Goal: Task Accomplishment & Management: Use online tool/utility

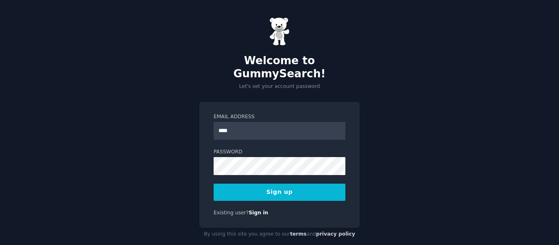
type input "**********"
click at [284, 184] on button "Sign up" at bounding box center [280, 192] width 132 height 17
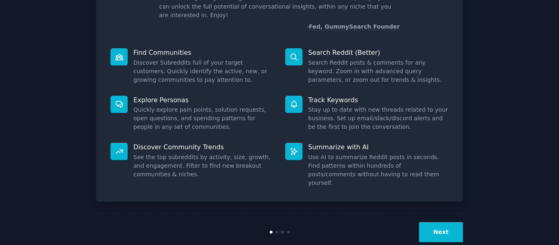
scroll to position [74, 0]
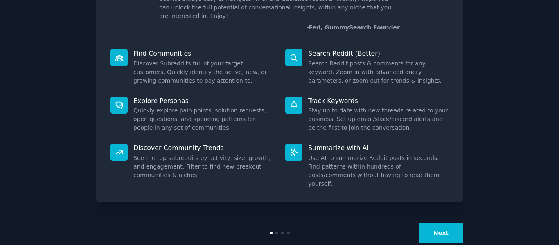
click at [438, 223] on button "Next" at bounding box center [441, 233] width 44 height 20
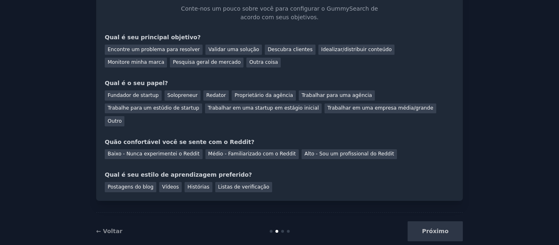
scroll to position [52, 0]
click at [432, 222] on div "Próximo" at bounding box center [401, 232] width 122 height 20
click at [440, 222] on div "Próximo" at bounding box center [401, 232] width 122 height 20
click at [249, 63] on font "Outra coisa" at bounding box center [263, 63] width 29 height 6
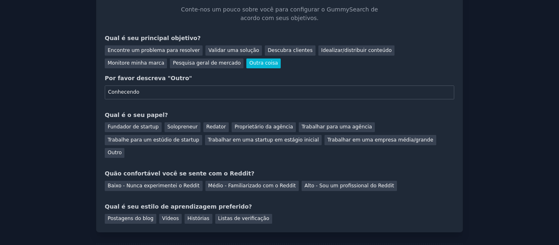
type input "Conhecendo"
click at [148, 113] on font "Qual é o seu papel?" at bounding box center [136, 115] width 63 height 7
click at [122, 150] on font "Outro" at bounding box center [115, 153] width 14 height 6
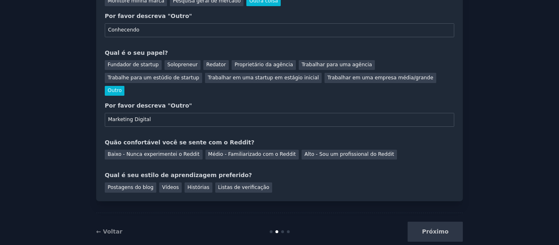
scroll to position [118, 0]
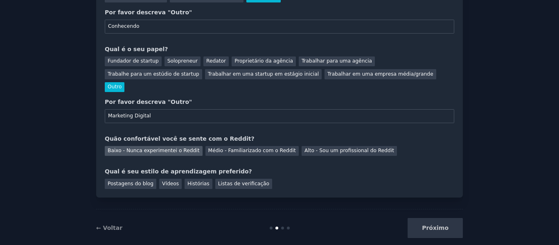
type input "Marketing Digital"
click at [154, 148] on font "Baixo - Nunca experimentei o Reddit" at bounding box center [154, 151] width 92 height 6
click at [166, 181] on font "Vídeos" at bounding box center [170, 184] width 17 height 6
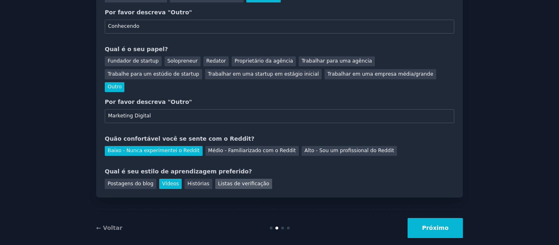
click at [218, 181] on font "Listas de verificação" at bounding box center [243, 184] width 51 height 6
click at [169, 181] on font "Vídeos" at bounding box center [170, 184] width 17 height 6
click at [438, 225] on font "Próximo" at bounding box center [435, 228] width 27 height 7
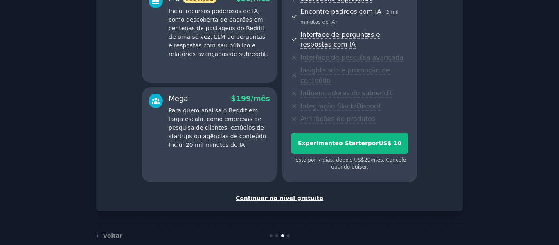
scroll to position [190, 0]
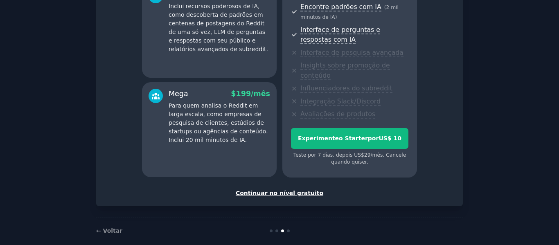
click at [306, 190] on font "Continuar no nível gratuito" at bounding box center [280, 193] width 88 height 7
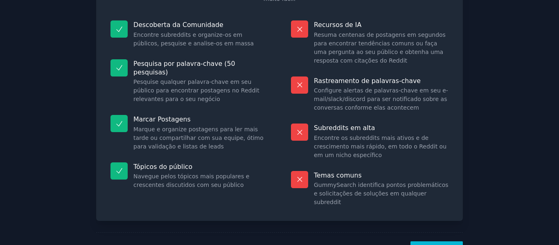
scroll to position [108, 0]
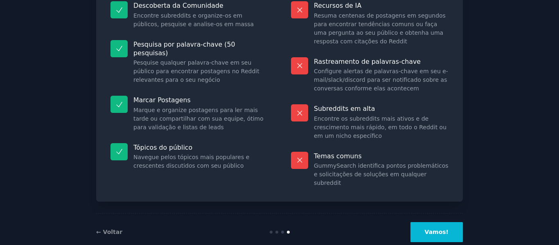
click at [440, 229] on font "Vamos!" at bounding box center [437, 232] width 24 height 7
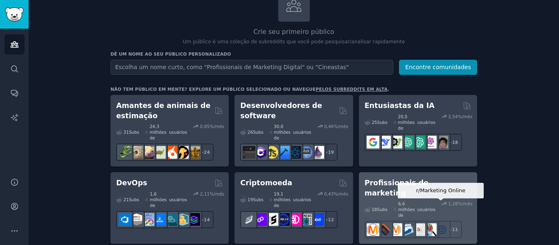
scroll to position [62, 0]
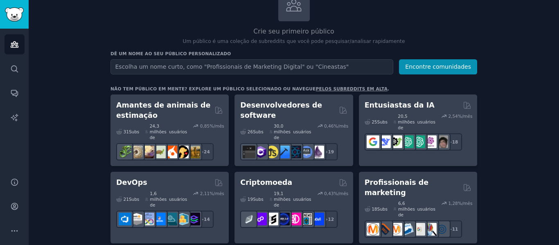
click at [239, 65] on input "text" at bounding box center [251, 66] width 283 height 15
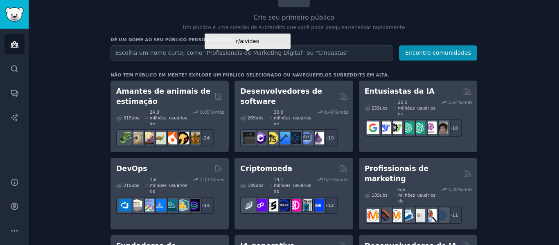
scroll to position [0, 0]
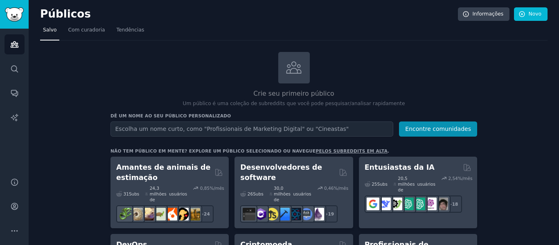
click at [191, 128] on input "text" at bounding box center [251, 129] width 283 height 15
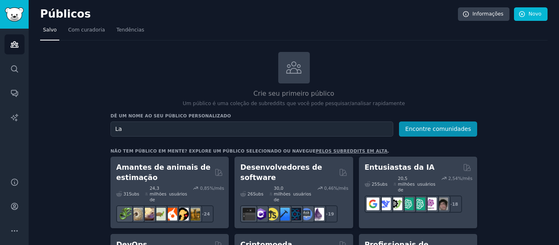
type input "L"
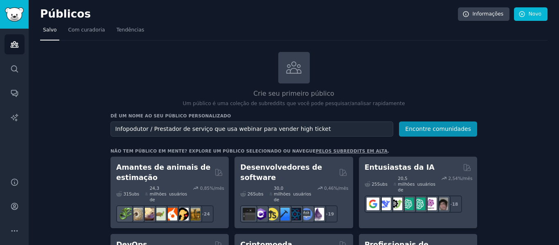
drag, startPoint x: 127, startPoint y: 128, endPoint x: 112, endPoint y: 130, distance: 15.6
click at [112, 130] on input "Infopodutor / Prestador de serviço que usa webinar para vender high ticket" at bounding box center [251, 129] width 283 height 15
drag, startPoint x: 112, startPoint y: 130, endPoint x: 315, endPoint y: 137, distance: 203.9
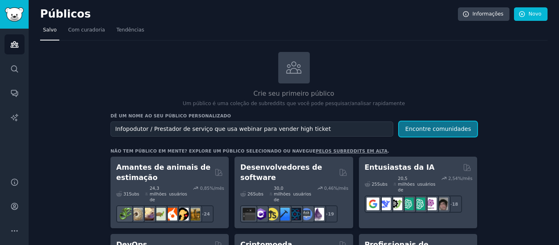
click at [431, 129] on font "Encontre comunidades" at bounding box center [438, 129] width 66 height 7
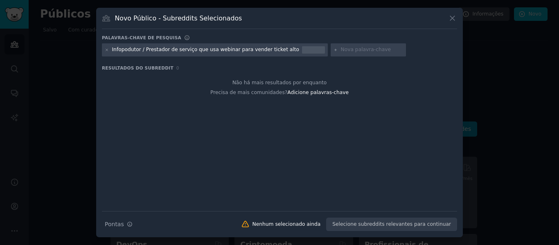
click at [209, 51] on font "Infopodutor / Prestador de serviço que usa webinar para vender ticket alto" at bounding box center [205, 50] width 187 height 6
click at [187, 47] on font "Infopodutor / Prestador de serviço que usa webinar para vender ticket alto" at bounding box center [205, 50] width 187 height 6
click at [236, 49] on font "Infopodutor / Prestador de serviço que usa webinar para vender ticket alto" at bounding box center [205, 50] width 187 height 6
click at [454, 17] on icon at bounding box center [452, 18] width 5 height 5
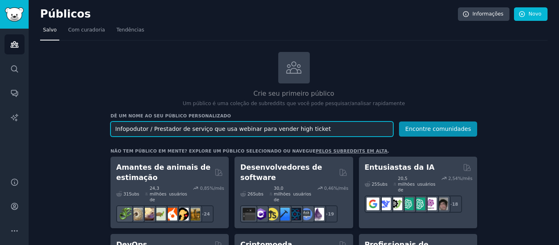
click at [225, 129] on input "Infopodutor / Prestador de serviço que usa webinar para vender high ticket" at bounding box center [251, 129] width 283 height 15
click at [238, 130] on input "venda com webinar para vender high ticket" at bounding box center [251, 129] width 283 height 15
click at [196, 130] on input "venda com webinar para vender high ticket" at bounding box center [251, 129] width 283 height 15
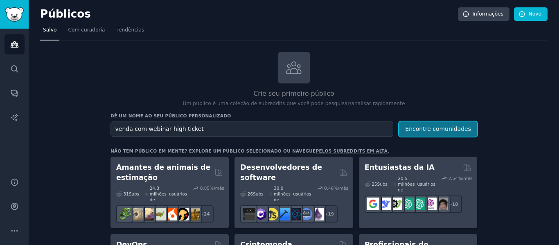
click at [437, 129] on font "Encontre comunidades" at bounding box center [438, 129] width 66 height 7
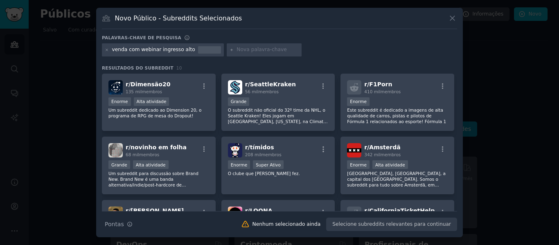
click at [137, 50] on font "venda com webinar ingresso alto" at bounding box center [153, 50] width 83 height 6
click at [138, 50] on font "venda com webinar ingresso alto" at bounding box center [153, 50] width 83 height 6
click at [454, 19] on icon at bounding box center [452, 18] width 9 height 9
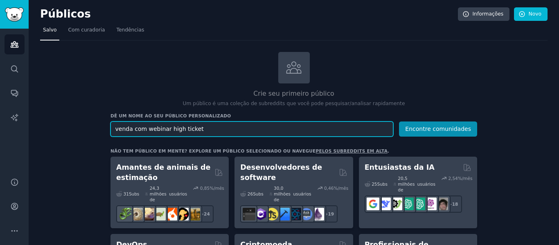
click at [216, 126] on input "venda com webinar high ticket" at bounding box center [251, 129] width 283 height 15
type input "v"
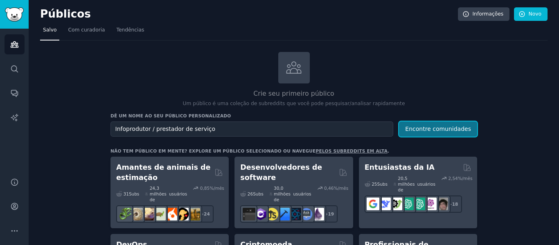
click at [433, 128] on font "Encontre comunidades" at bounding box center [438, 129] width 66 height 7
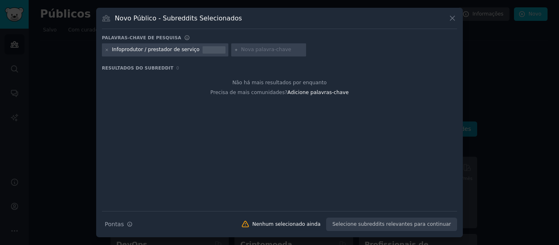
click at [452, 18] on icon at bounding box center [452, 18] width 5 height 5
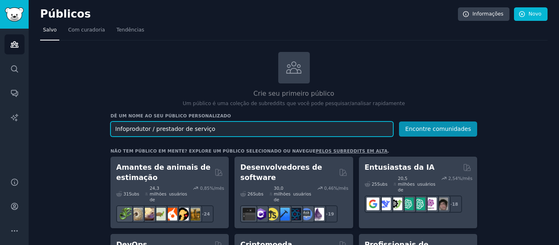
click at [153, 130] on input "Infoprodutor / prestador de serviço" at bounding box center [251, 129] width 283 height 15
type input "prestador de serviço"
click at [399, 122] on button "Encontre comunidades" at bounding box center [438, 129] width 78 height 15
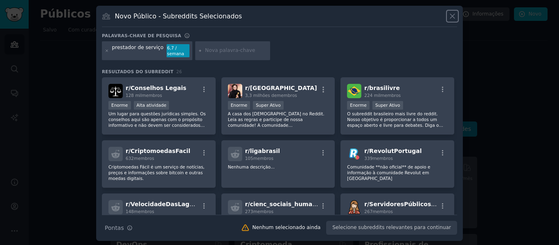
click at [452, 16] on icon at bounding box center [452, 16] width 9 height 9
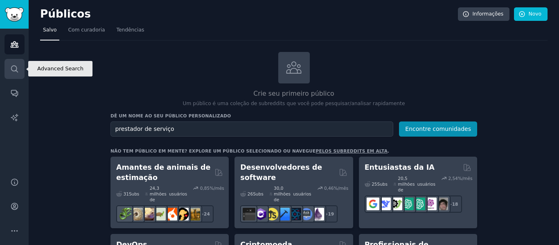
click at [15, 66] on icon "Barra lateral" at bounding box center [14, 68] width 7 height 7
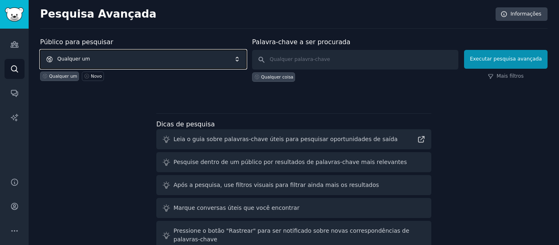
click at [102, 61] on span "Qualquer um" at bounding box center [143, 59] width 206 height 19
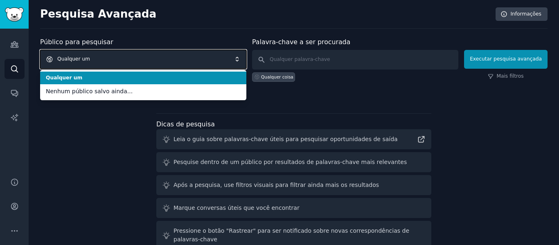
click at [111, 57] on span "Qualquer um" at bounding box center [143, 59] width 206 height 19
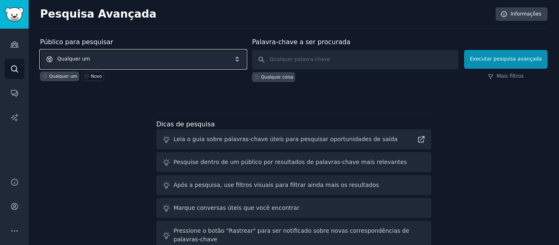
click at [111, 57] on span "Qualquer um" at bounding box center [143, 59] width 206 height 19
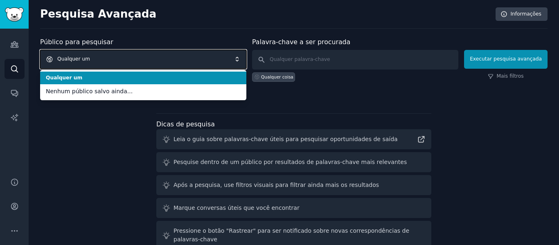
click at [111, 57] on span "Qualquer um" at bounding box center [143, 59] width 206 height 19
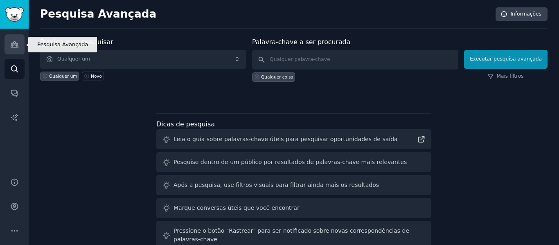
click at [15, 43] on icon "Barra lateral" at bounding box center [14, 45] width 7 height 6
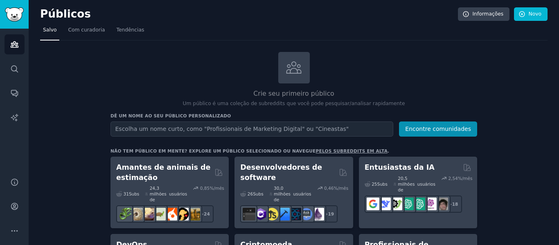
click at [203, 131] on input "text" at bounding box center [251, 129] width 283 height 15
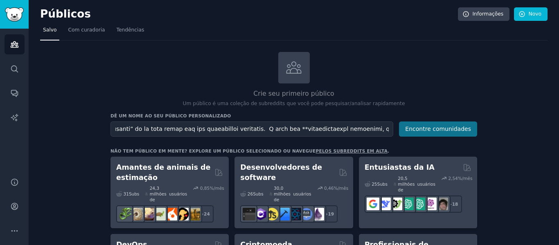
type input "Beleza 🔥 Vou estruturar isso como um **prompt pronto** para você jogar no Habbi…"
click at [437, 130] on font "Encontre comunidades" at bounding box center [438, 129] width 66 height 7
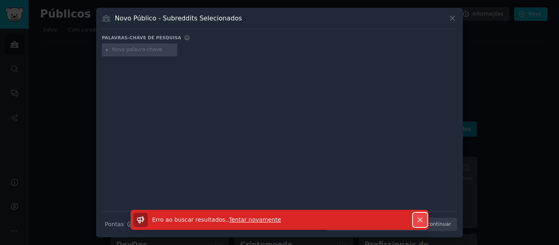
click at [421, 217] on icon "button" at bounding box center [420, 220] width 9 height 9
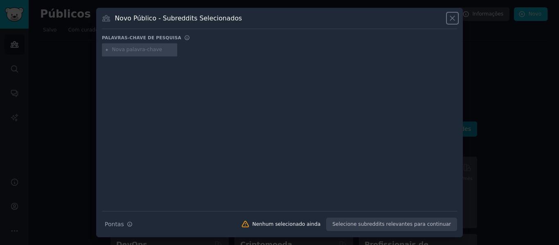
click at [451, 20] on icon at bounding box center [452, 18] width 5 height 5
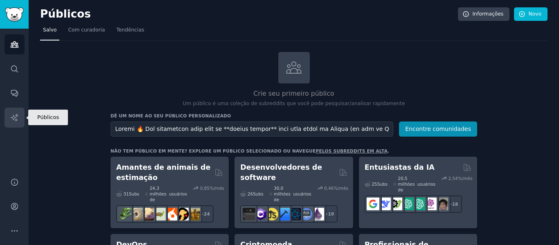
click at [16, 115] on icon "Barra lateral" at bounding box center [14, 117] width 7 height 7
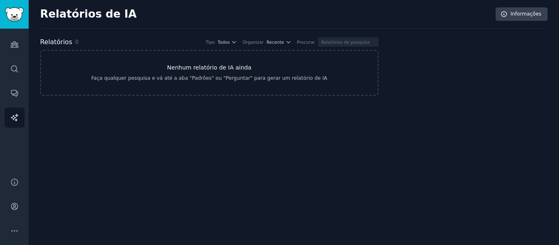
click at [122, 60] on link "Nenhum relatório de IA ainda Faça qualquer pesquisa e vá até a aba "Padrões" ou…" at bounding box center [209, 73] width 338 height 46
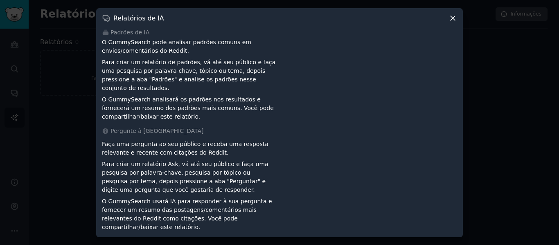
click at [452, 20] on icon at bounding box center [452, 18] width 5 height 5
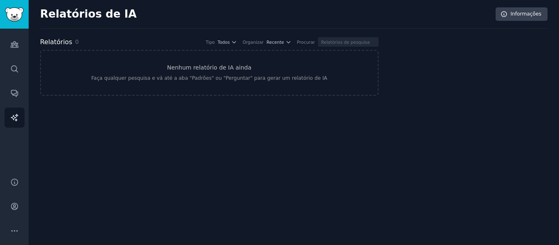
click at [452, 26] on div "Relatórios de IA Informações" at bounding box center [293, 17] width 507 height 21
click at [14, 47] on icon "Barra lateral" at bounding box center [14, 45] width 7 height 6
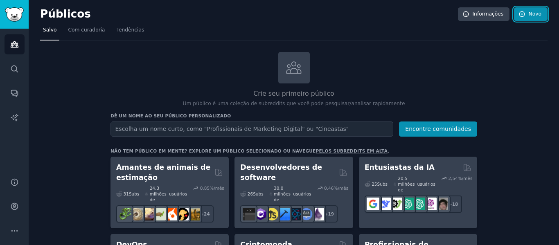
click at [524, 17] on link "Novo" at bounding box center [531, 14] width 34 height 14
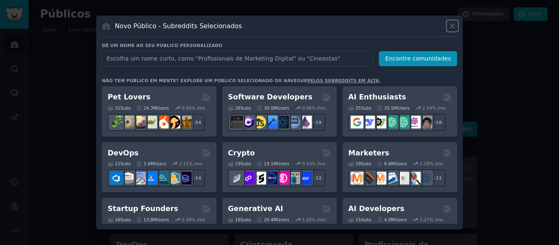
click at [451, 25] on icon at bounding box center [452, 26] width 5 height 5
click at [155, 56] on input "text" at bounding box center [237, 58] width 271 height 15
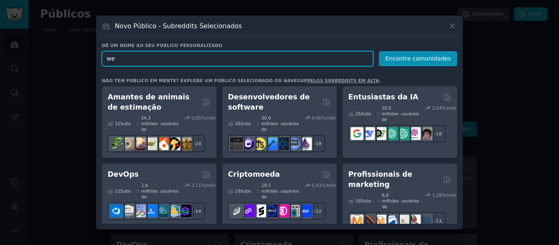
type input "w"
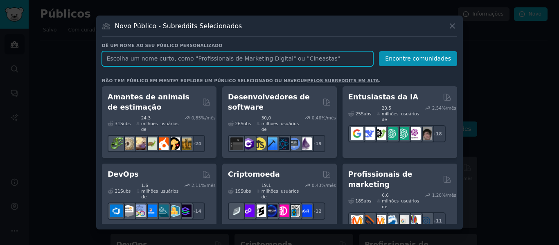
paste input ""Infoprodutores de alto ticket (30–48 anos, 30k–300k USD/mês) com funis de webi…"
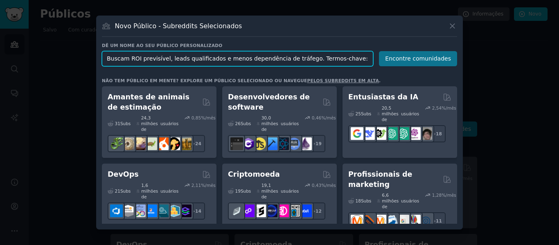
type input ""Infoprodutores de alto ticket (30–48 anos, 30k–300k USD/mês) com funis de webi…"
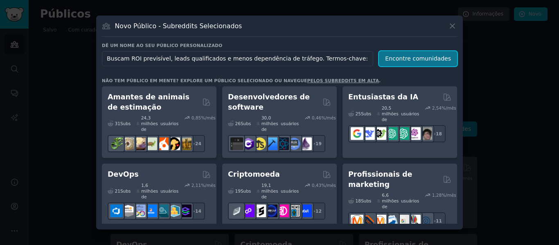
scroll to position [0, 0]
click at [410, 59] on font "Encontre comunidades" at bounding box center [418, 58] width 66 height 7
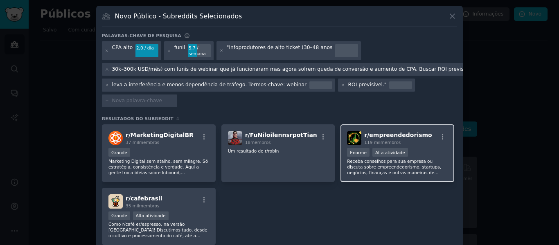
click at [406, 151] on div ">= 80º percentil para envios / dia Enorme Alta atividade" at bounding box center [397, 153] width 101 height 10
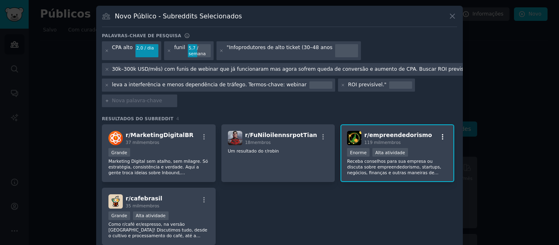
click at [440, 135] on icon "button" at bounding box center [442, 136] width 7 height 7
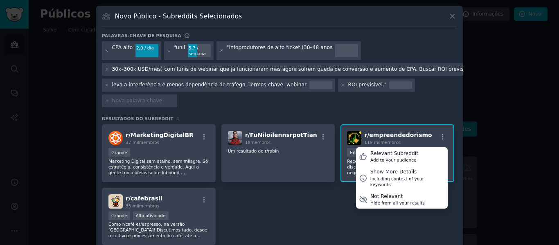
click at [402, 128] on div "r/ empreendedorismo 119 mil membros Relevant Subreddit Add to your audience Sho…" at bounding box center [397, 153] width 114 height 58
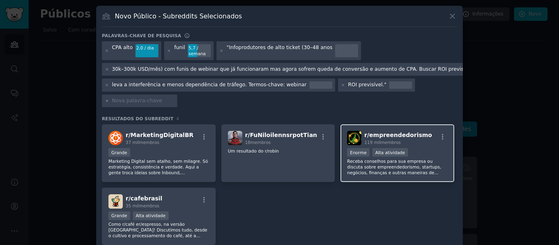
click at [358, 167] on font "Receba conselhos para sua empresa ou discuta sobre empreendedorismo, startups, …" at bounding box center [396, 181] width 99 height 45
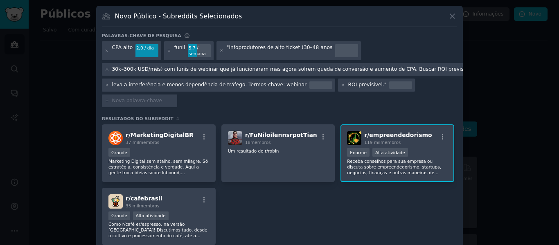
scroll to position [0, 0]
click at [361, 167] on font "Receba conselhos para sua empresa ou discuta sobre empreendedorismo, startups, …" at bounding box center [396, 180] width 99 height 45
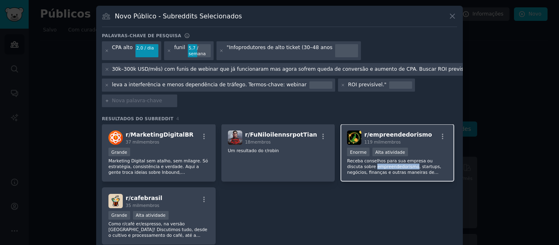
click at [361, 167] on font "Receba conselhos para sua empresa ou discuta sobre empreendedorismo, startups, …" at bounding box center [396, 180] width 99 height 45
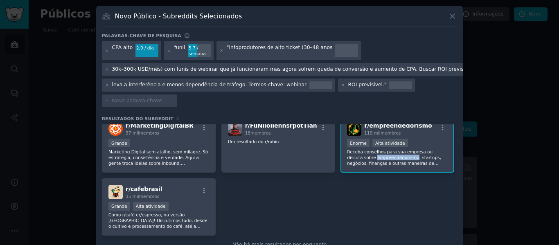
scroll to position [0, 0]
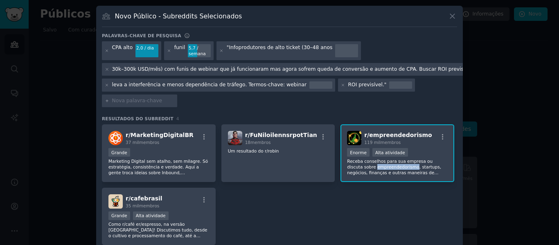
click at [400, 124] on div "Resultados do Subreddit 4 r/ MarketingDigitalBR 37 mil membros Grande Marketing…" at bounding box center [279, 189] width 355 height 146
click at [379, 136] on font "empreendedorismo" at bounding box center [400, 135] width 63 height 7
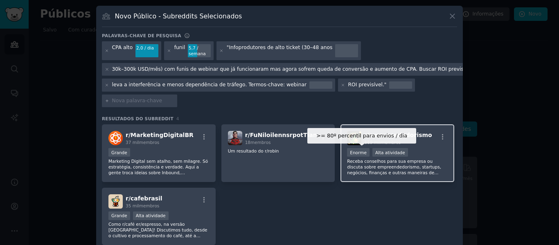
click at [356, 153] on font "Enorme" at bounding box center [358, 152] width 17 height 5
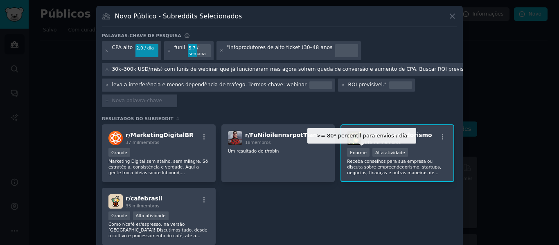
scroll to position [7, 0]
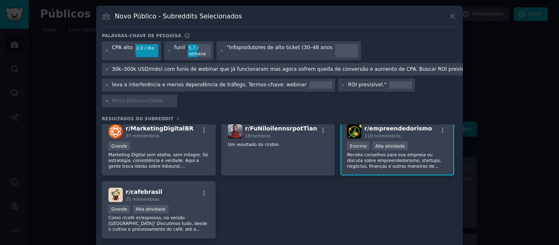
click at [417, 164] on font "Receba conselhos para sua empresa ou discuta sobre empreendedorismo, startups, …" at bounding box center [396, 174] width 99 height 45
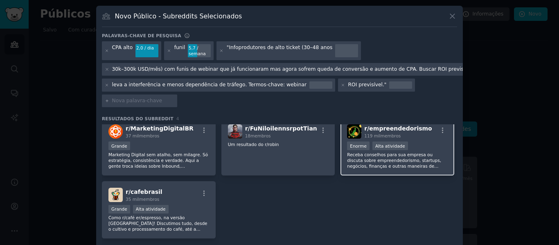
scroll to position [12, 0]
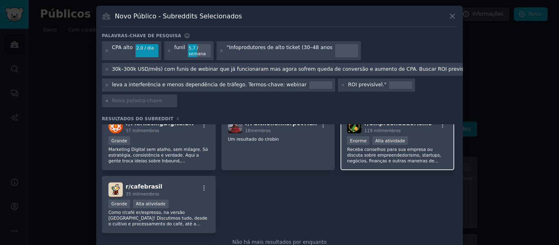
click at [380, 153] on font "Receba conselhos para sua empresa ou discuta sobre empreendedorismo, startups, …" at bounding box center [396, 169] width 99 height 45
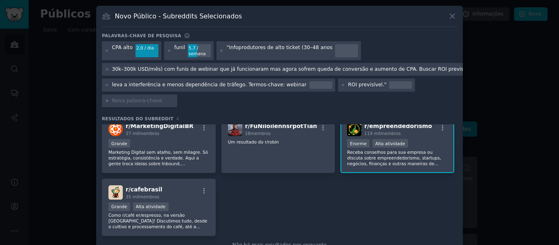
scroll to position [0, 0]
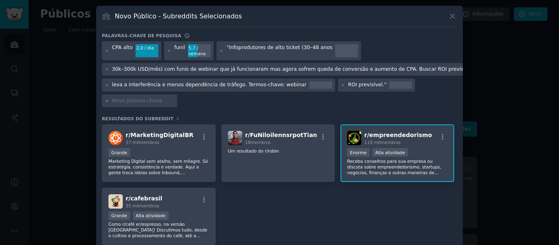
click at [499, 107] on div at bounding box center [279, 122] width 559 height 245
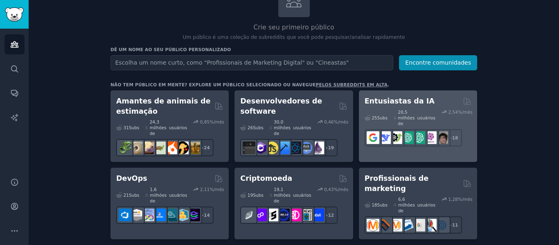
scroll to position [82, 0]
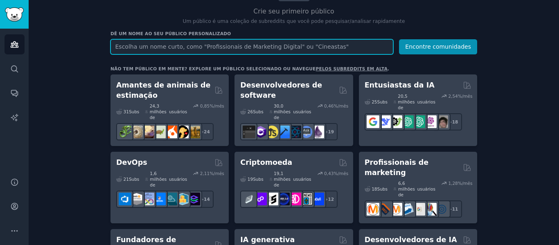
click at [351, 43] on input "text" at bounding box center [251, 46] width 283 height 15
paste input ""Infoprodutores de alto ticket (30–48 anos, 30k–300k USD/mês) com funis de webi…"
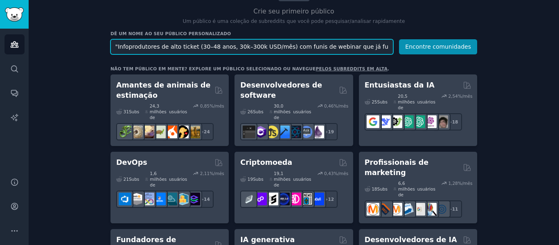
scroll to position [0, 464]
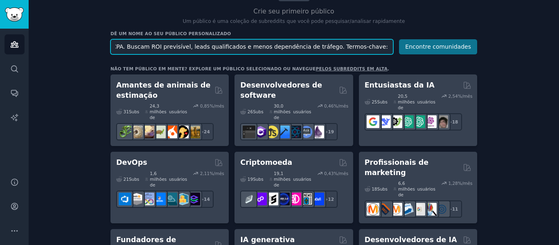
type input ""Infoprodutores de alto ticket (30–48 anos, 30k–300k USD/mês) com funis de webi…"
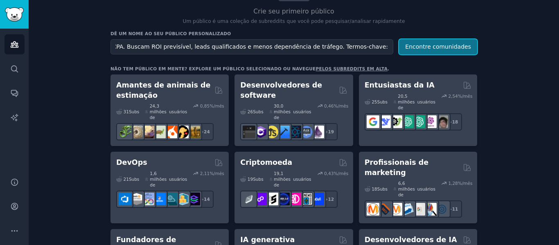
scroll to position [0, 0]
click at [434, 45] on font "Encontre comunidades" at bounding box center [438, 46] width 66 height 7
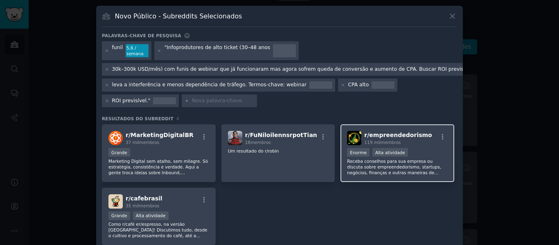
click at [405, 149] on div "Enorme Alta atividade" at bounding box center [397, 153] width 101 height 10
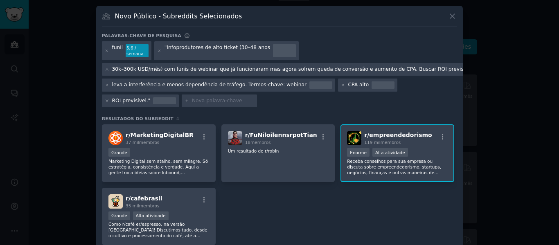
click at [392, 168] on font "Receba conselhos para sua empresa ou discuta sobre empreendedorismo, startups, …" at bounding box center [396, 181] width 99 height 45
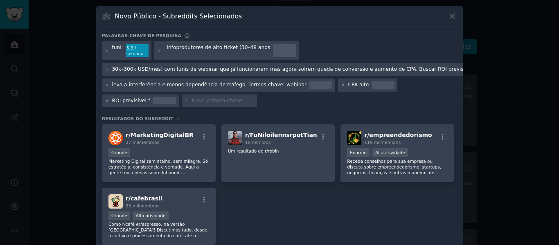
click at [368, 205] on div "r/ MarketingDigitalBR 37 mil membros Grande Marketing Digital sem atalho, sem m…" at bounding box center [279, 184] width 355 height 121
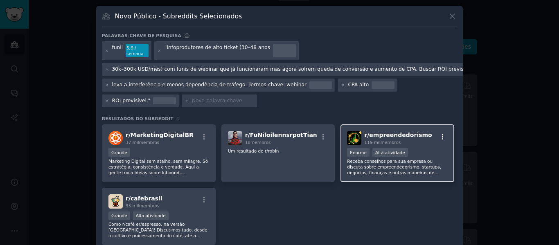
click at [439, 138] on icon "button" at bounding box center [442, 136] width 7 height 7
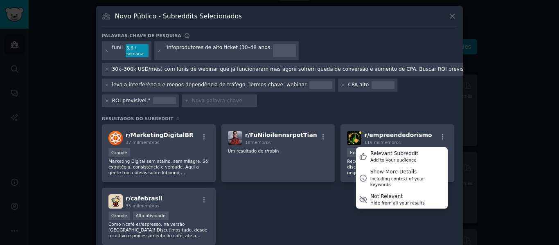
click at [392, 110] on div "funil 5,6 / semana "Infoprodutores de alto ticket (30–48 anos 30k–300k USD/mês)…" at bounding box center [279, 75] width 355 height 69
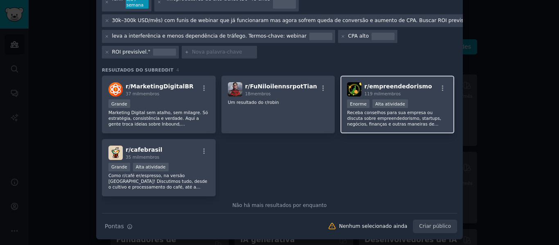
click at [360, 117] on font "Receba conselhos para sua empresa ou discuta sobre empreendedorismo, startups, …" at bounding box center [396, 132] width 99 height 45
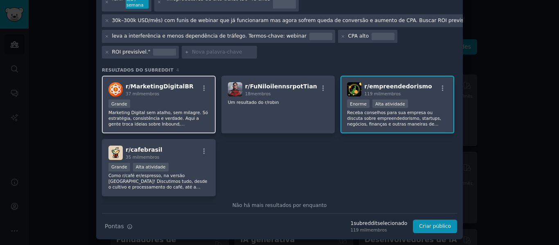
click at [198, 122] on p "Marketing Digital sem atalho, sem milagre. Só estratégia, consistência e verdad…" at bounding box center [158, 118] width 101 height 17
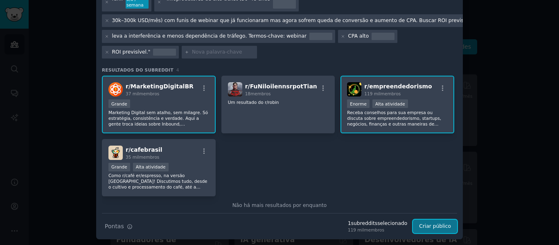
click at [442, 227] on font "Criar público" at bounding box center [435, 226] width 32 height 6
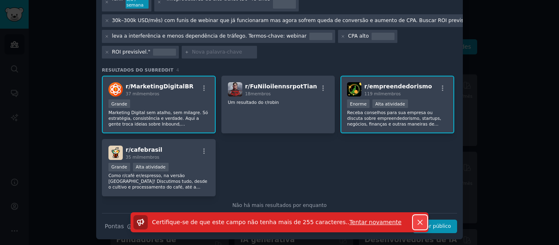
click at [419, 221] on icon "button" at bounding box center [420, 222] width 9 height 9
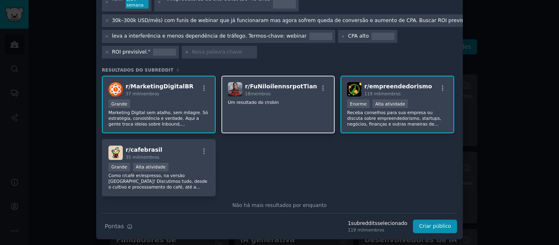
click at [243, 131] on div "r/ FuNiloilennsrpotTian 18 membros Um resultado do r/robin" at bounding box center [278, 105] width 114 height 58
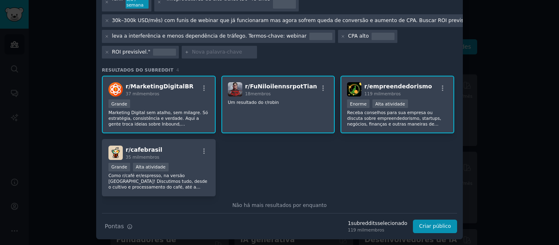
click at [194, 99] on div "Grande" at bounding box center [158, 104] width 101 height 10
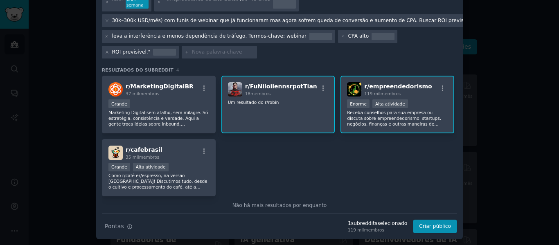
click at [429, 108] on div ">= 80º percentil para envios / dia Enorme Alta atividade" at bounding box center [397, 104] width 101 height 10
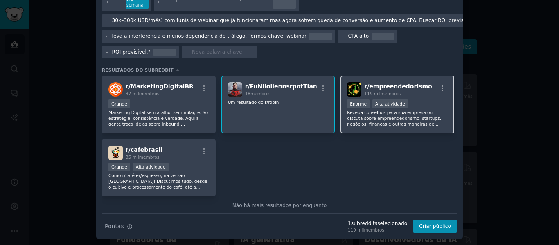
click at [429, 108] on div ">= 80º percentil para envios / dia Enorme Alta atividade" at bounding box center [397, 104] width 101 height 10
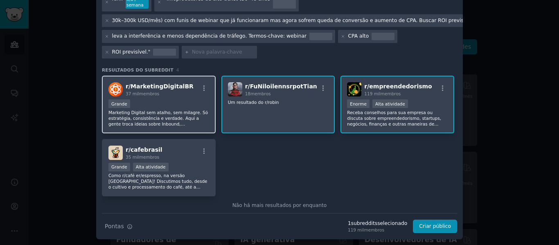
click at [170, 115] on font "Marketing Digital sem atalho, sem milagre. Só estratégia, consistência e verdad…" at bounding box center [158, 135] width 101 height 51
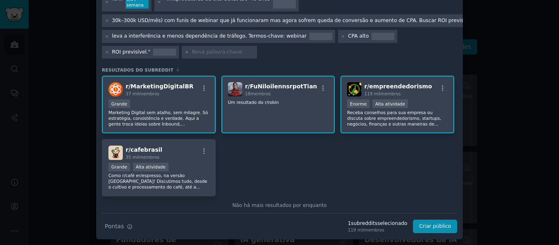
click at [247, 116] on div "r/ FuNiloilennsrpotTian 18 membros Um resultado do r/robin" at bounding box center [278, 105] width 114 height 58
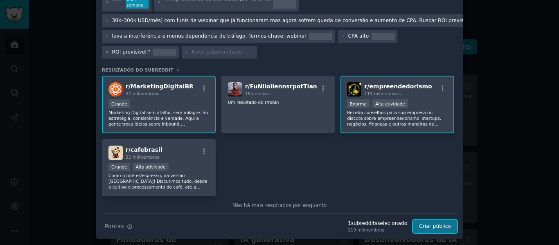
click at [439, 226] on font "Criar público" at bounding box center [435, 226] width 32 height 6
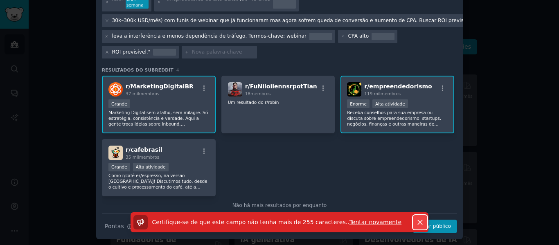
click at [419, 219] on icon "button" at bounding box center [420, 222] width 9 height 9
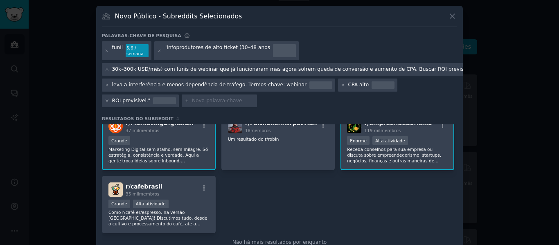
scroll to position [49, 0]
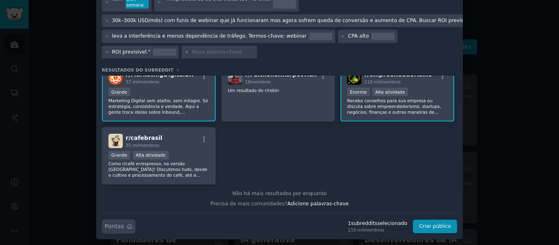
click at [121, 226] on button "Dicas de pesquisa Pontas" at bounding box center [119, 226] width 34 height 14
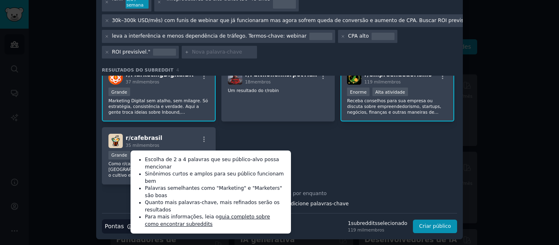
click at [522, 181] on div at bounding box center [279, 122] width 559 height 245
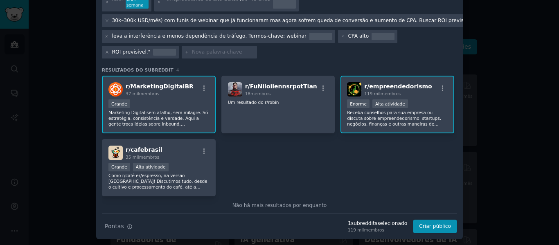
scroll to position [0, 0]
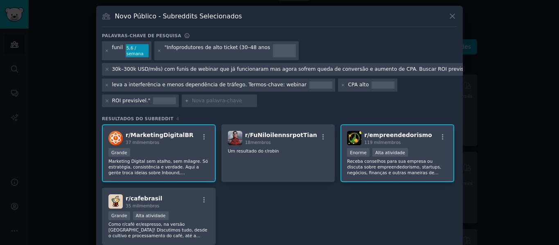
click at [186, 52] on div ""Infoprodutores de alto ticket (30–48 anos" at bounding box center [217, 50] width 106 height 13
click at [277, 50] on div at bounding box center [284, 50] width 23 height 13
click at [106, 69] on icon at bounding box center [107, 69] width 5 height 5
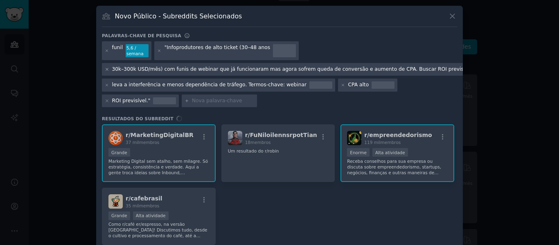
click at [105, 70] on icon at bounding box center [107, 69] width 5 height 5
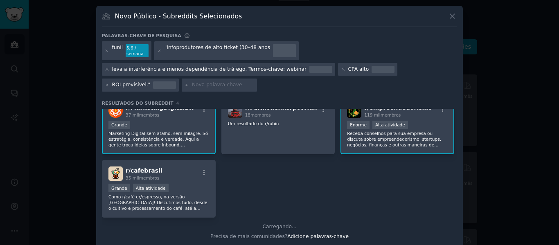
click at [106, 70] on icon at bounding box center [107, 69] width 5 height 5
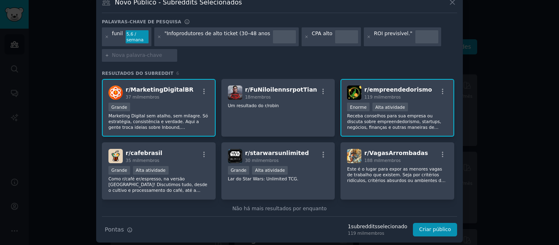
scroll to position [15, 0]
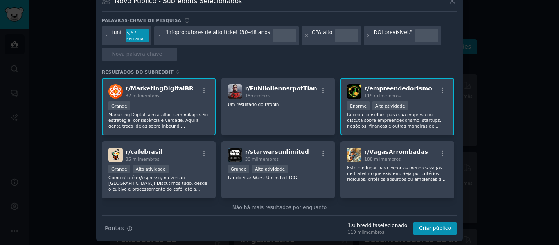
click at [416, 101] on div ">= 80º percentil para envios / dia Enorme Alta atividade" at bounding box center [397, 106] width 101 height 10
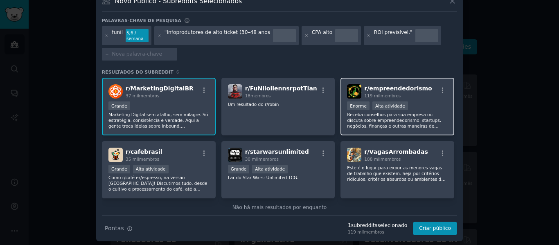
click at [416, 101] on div ">= 80º percentil para envios / dia Enorme Alta atividade" at bounding box center [397, 106] width 101 height 10
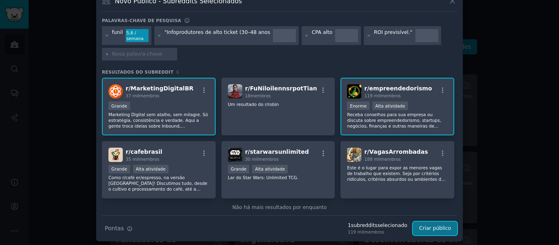
click at [441, 230] on font "Criar público" at bounding box center [435, 228] width 32 height 6
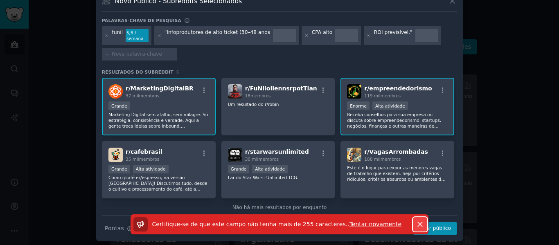
click at [419, 223] on icon "button" at bounding box center [420, 224] width 9 height 9
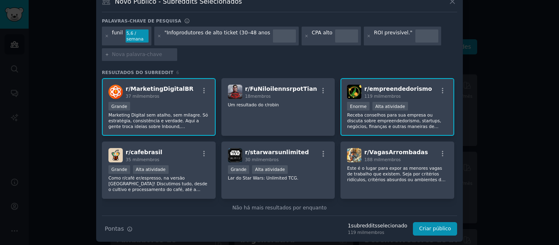
scroll to position [17, 0]
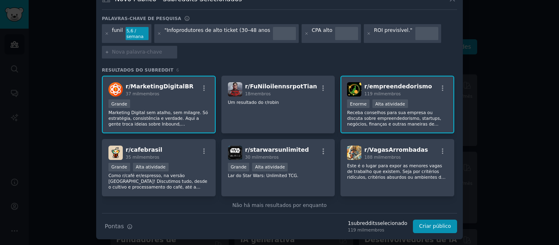
click at [376, 232] on font "membros" at bounding box center [374, 229] width 20 height 5
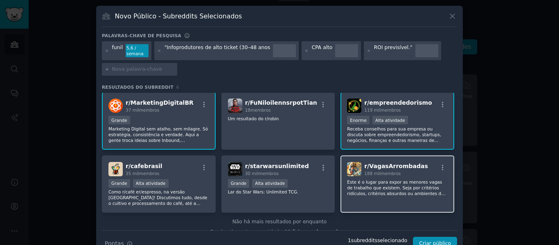
scroll to position [0, 0]
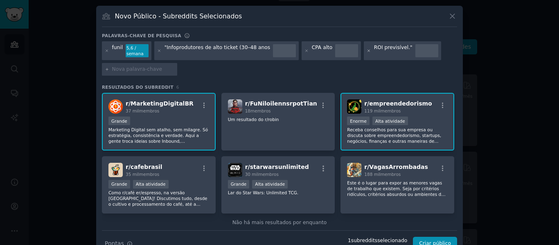
click at [367, 52] on icon at bounding box center [369, 51] width 5 height 5
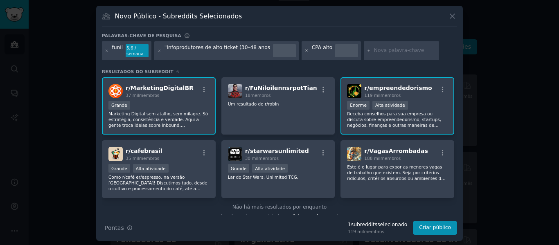
click at [304, 52] on icon at bounding box center [306, 51] width 5 height 5
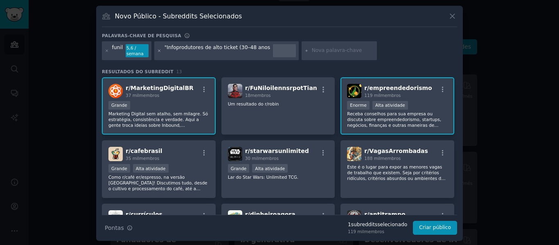
click at [158, 51] on icon at bounding box center [159, 51] width 2 height 2
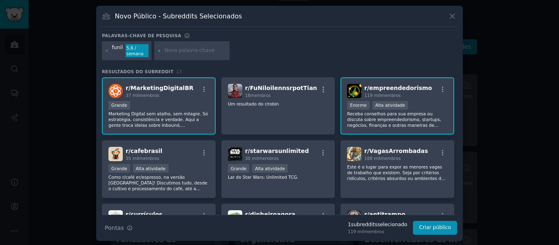
click at [196, 96] on div "r/ MarketingDigitalBR 37 mil membros" at bounding box center [158, 91] width 101 height 14
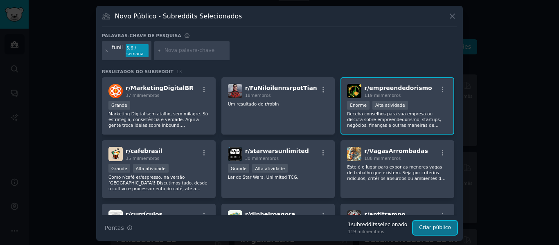
click at [442, 227] on font "Criar público" at bounding box center [435, 228] width 32 height 6
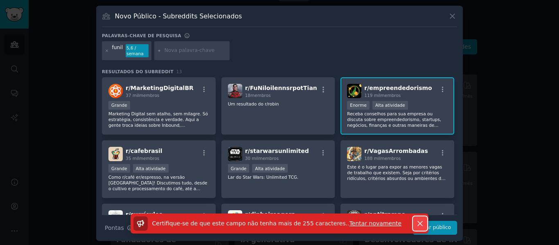
click at [418, 223] on icon "button" at bounding box center [420, 223] width 9 height 9
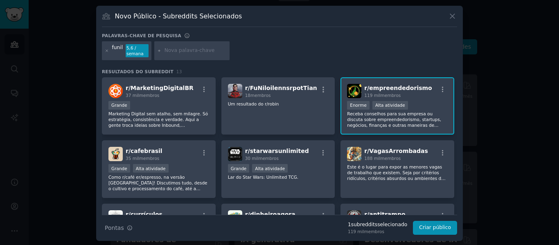
scroll to position [2, 0]
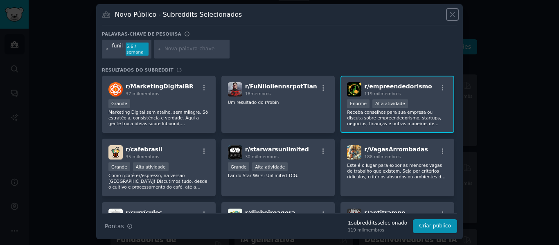
click at [452, 12] on icon at bounding box center [452, 14] width 9 height 9
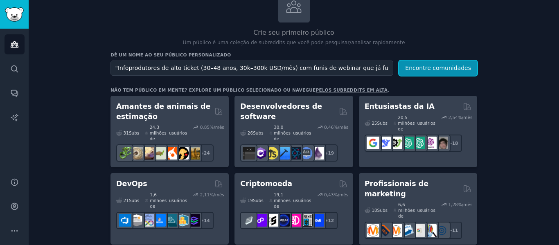
scroll to position [61, 0]
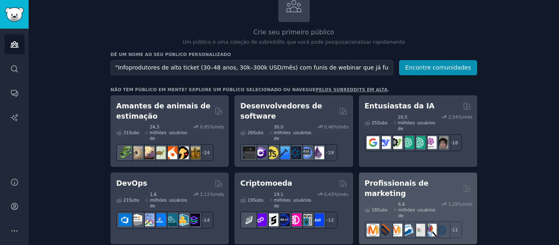
click at [416, 179] on font "Profissionais de marketing" at bounding box center [397, 188] width 64 height 18
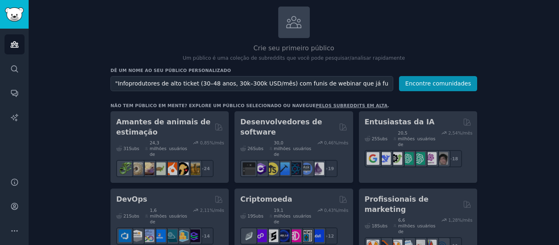
scroll to position [0, 0]
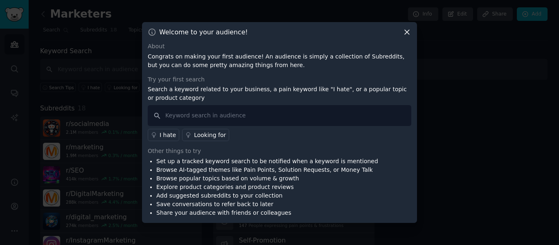
click at [458, 127] on div at bounding box center [279, 122] width 559 height 245
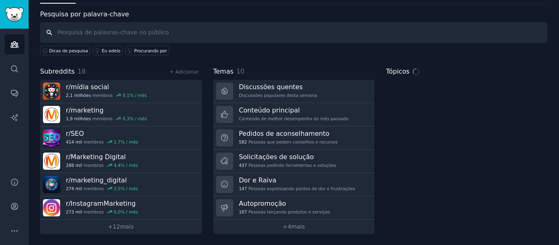
scroll to position [37, 0]
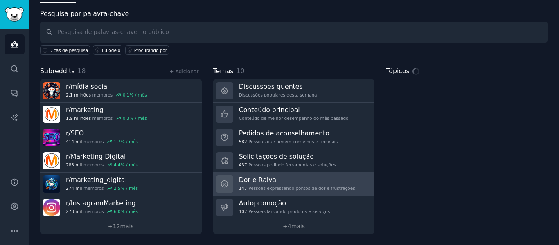
click at [293, 185] on div "Dor e Raiva 147 Pessoas expressando pontos de dor e frustrações" at bounding box center [297, 184] width 116 height 17
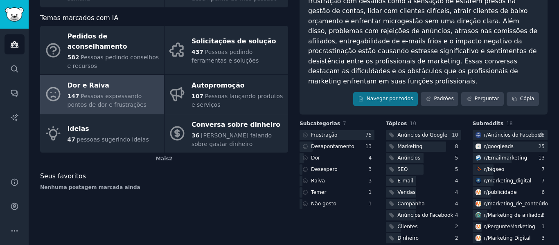
scroll to position [92, 0]
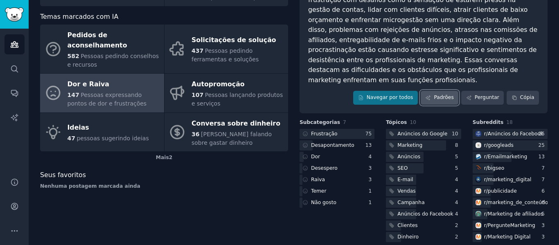
click at [446, 95] on font "Padrões" at bounding box center [444, 98] width 20 height 6
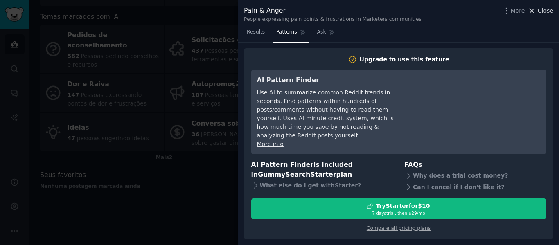
click at [539, 12] on button "Close" at bounding box center [540, 11] width 26 height 9
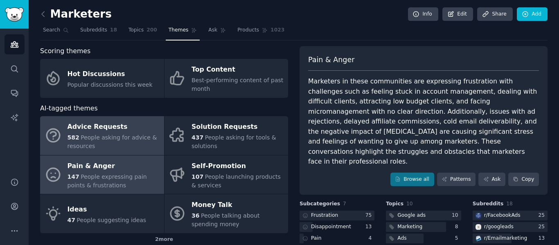
click at [103, 135] on span "People asking for advice & resources" at bounding box center [113, 141] width 90 height 15
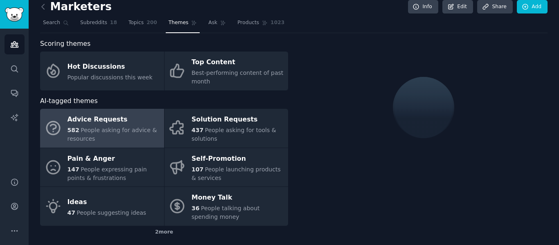
scroll to position [8, 0]
